Goal: Information Seeking & Learning: Learn about a topic

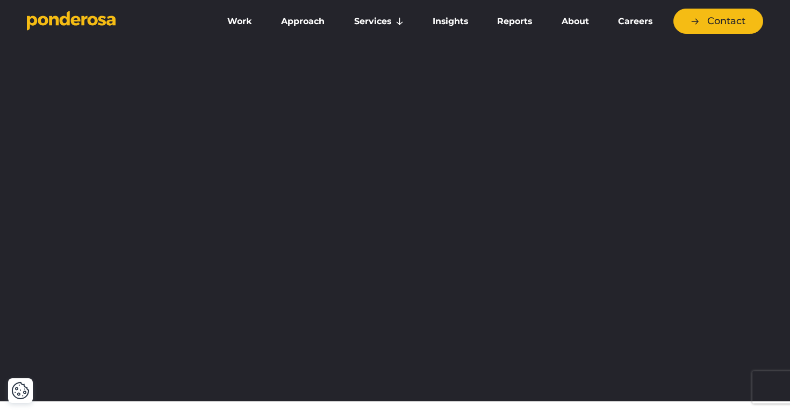
click at [294, 25] on link "Approach" at bounding box center [303, 21] width 68 height 23
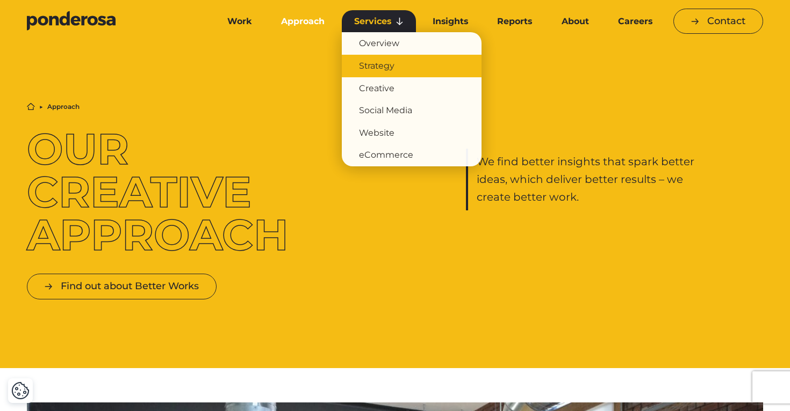
click at [382, 63] on link "Strategy" at bounding box center [412, 66] width 140 height 23
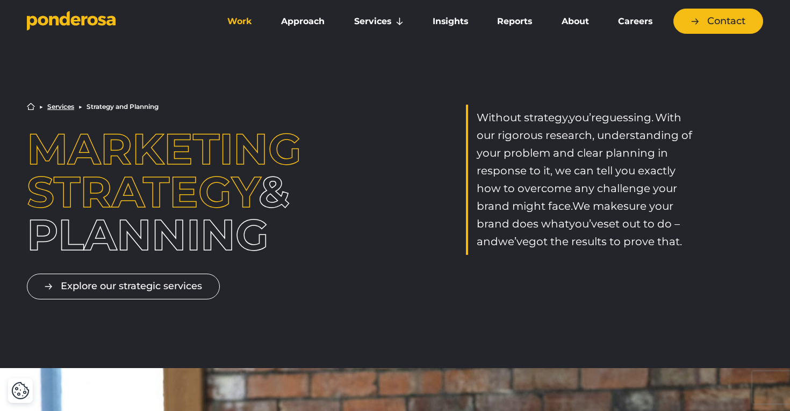
click at [241, 13] on link "Work" at bounding box center [239, 21] width 49 height 23
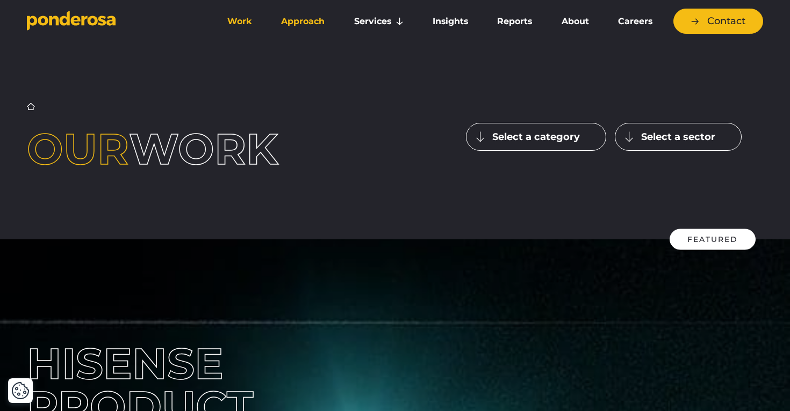
click at [294, 23] on link "Approach" at bounding box center [303, 21] width 68 height 23
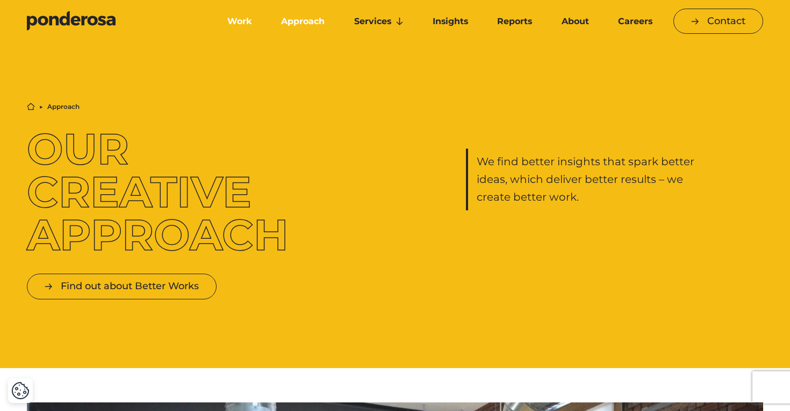
click at [249, 27] on link "Work" at bounding box center [239, 21] width 49 height 23
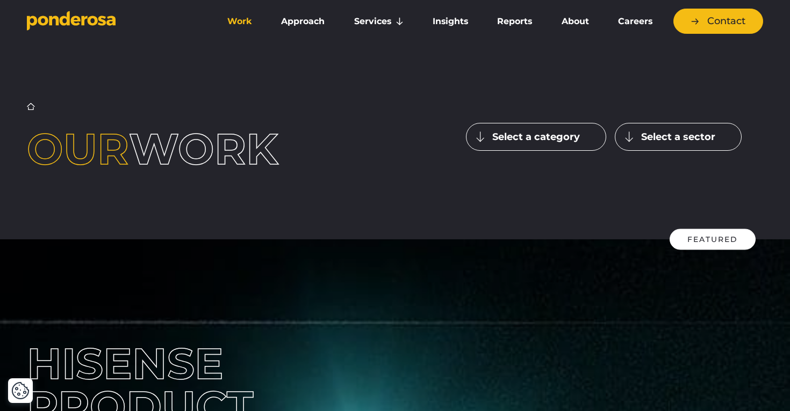
click at [546, 148] on button "Select a category" at bounding box center [536, 137] width 140 height 28
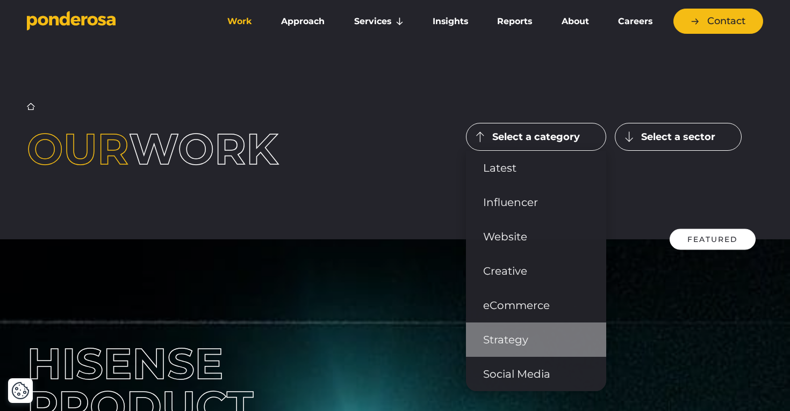
click at [528, 339] on link "Strategy" at bounding box center [536, 340] width 140 height 34
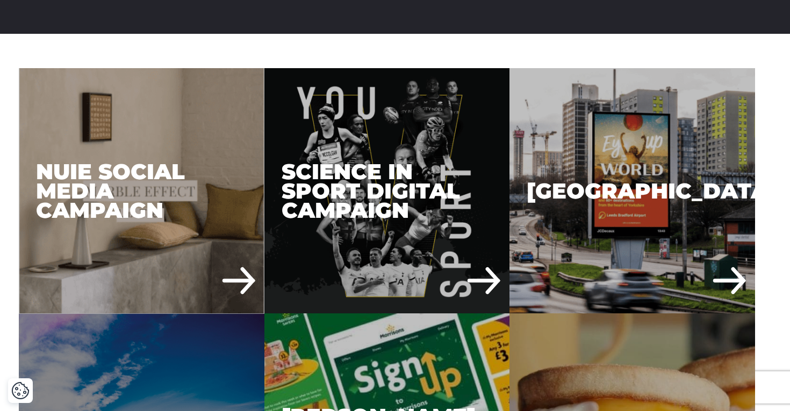
scroll to position [254, 0]
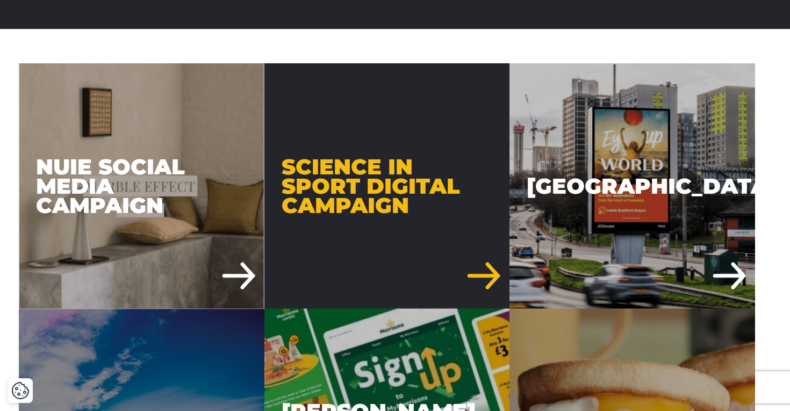
click at [403, 191] on div "Science in Sport Digital Campaign" at bounding box center [386, 185] width 245 height 245
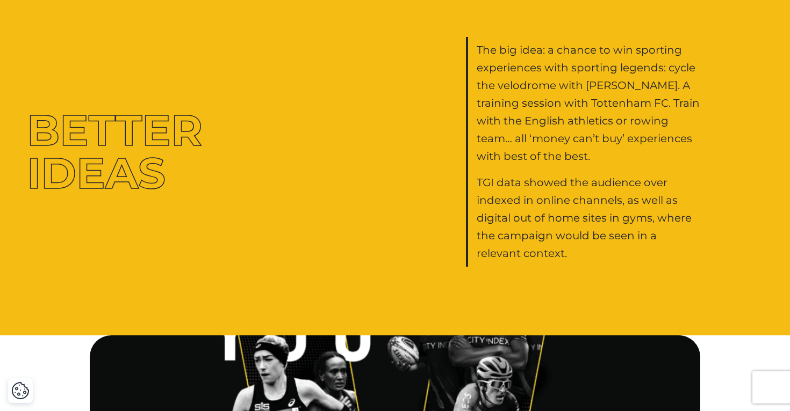
scroll to position [2014, 0]
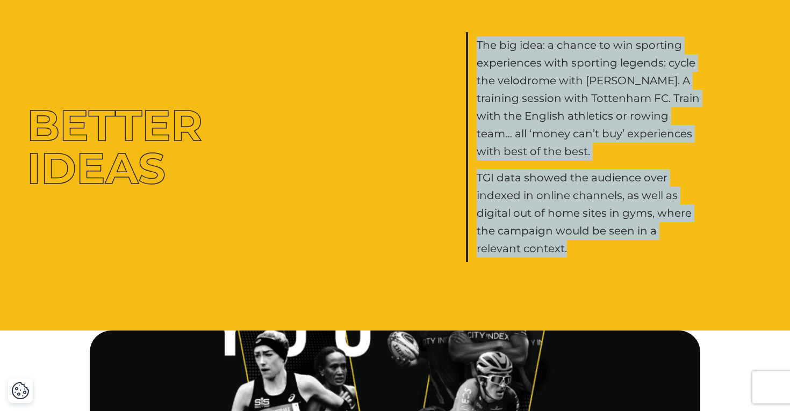
drag, startPoint x: 586, startPoint y: 247, endPoint x: 457, endPoint y: 33, distance: 249.7
click at [457, 33] on div "BETTER IDEAS The big idea: a chance to win sporting experiences with sporting l…" at bounding box center [395, 147] width 752 height 230
click at [721, 228] on div "BETTER IDEAS The big idea: a chance to win sporting experiences with sporting l…" at bounding box center [395, 147] width 752 height 230
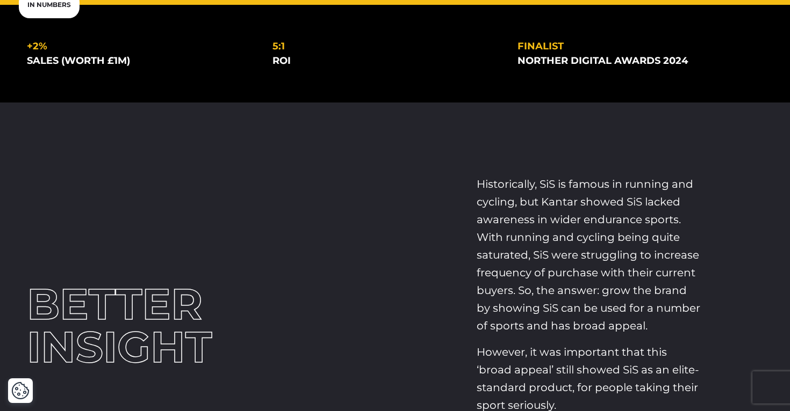
scroll to position [0, 0]
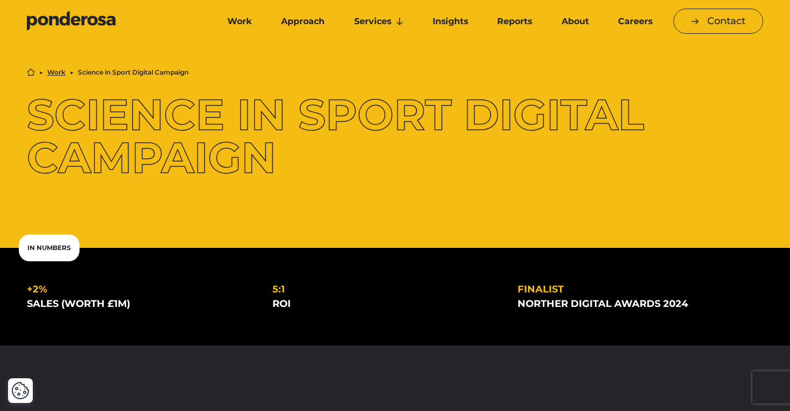
click at [61, 17] on icon "Go to homepage" at bounding box center [65, 18] width 10 height 15
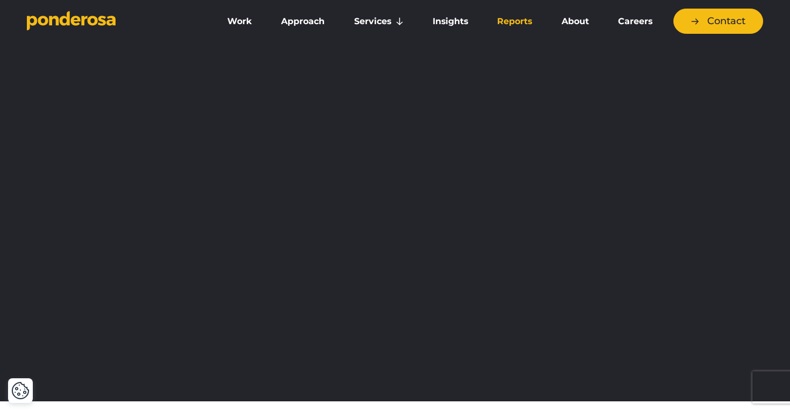
click at [517, 20] on link "Reports" at bounding box center [515, 21] width 60 height 23
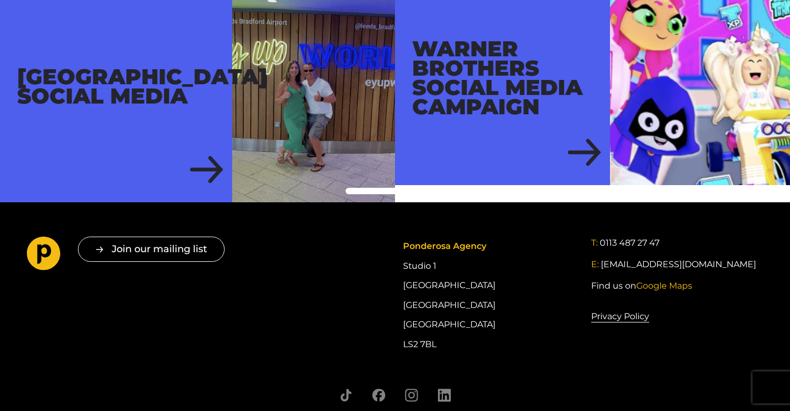
scroll to position [429, 0]
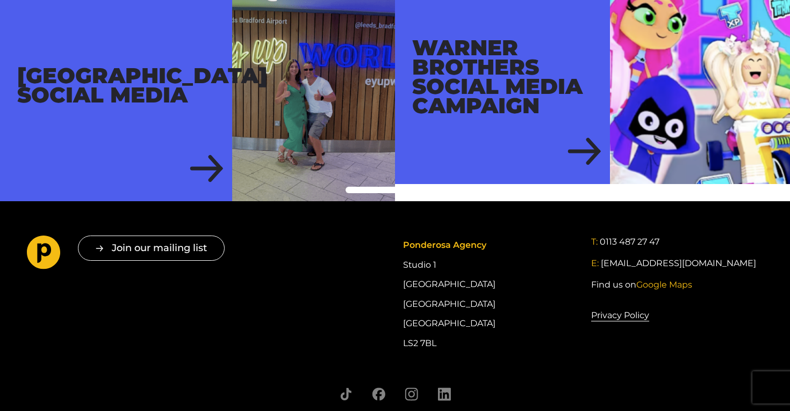
click at [423, 187] on span at bounding box center [426, 190] width 6 height 6
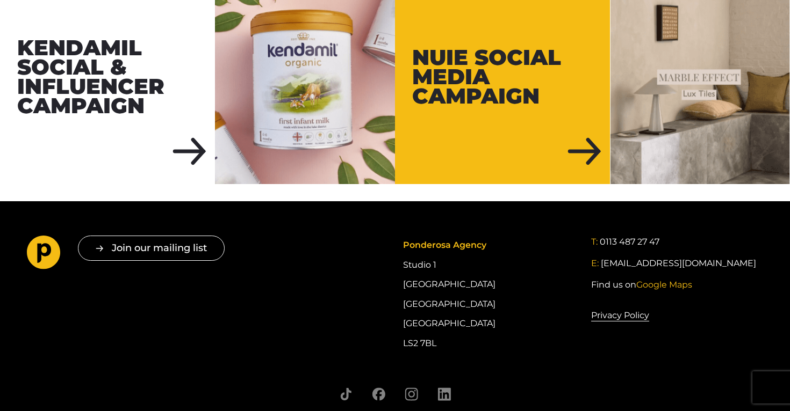
click at [442, 187] on span at bounding box center [441, 190] width 6 height 6
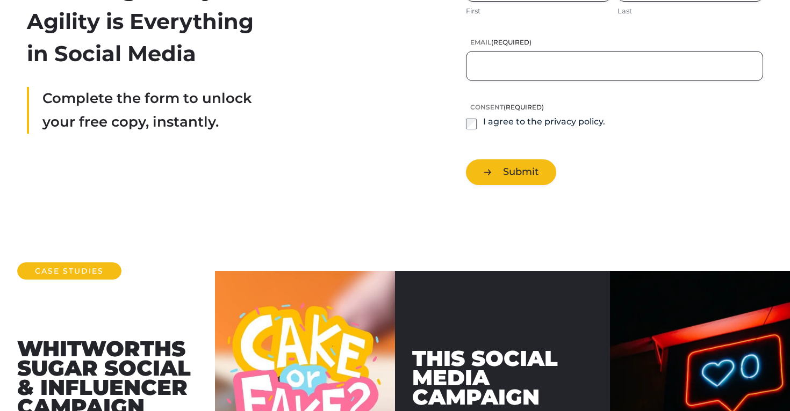
scroll to position [0, 0]
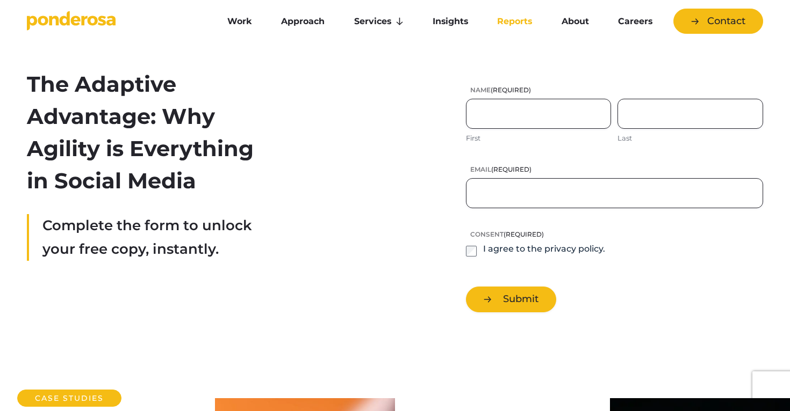
click at [88, 25] on icon "Go to homepage" at bounding box center [71, 21] width 89 height 20
